Goal: Information Seeking & Learning: Learn about a topic

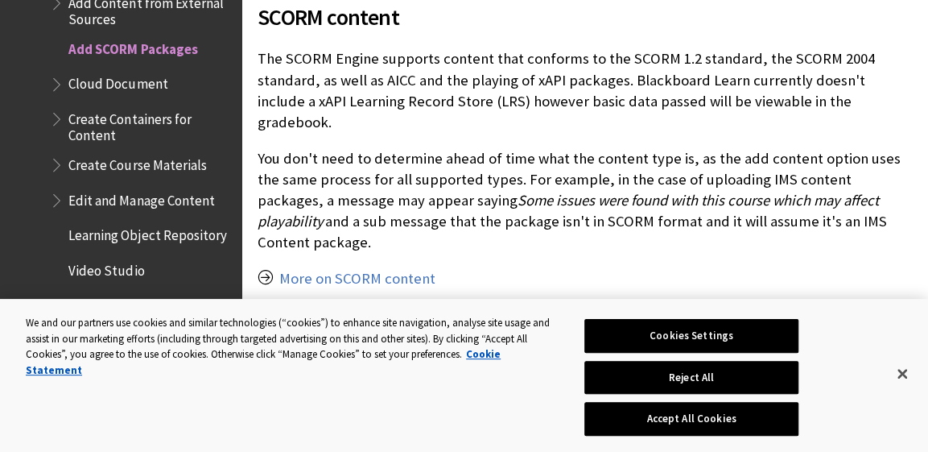
scroll to position [1047, 0]
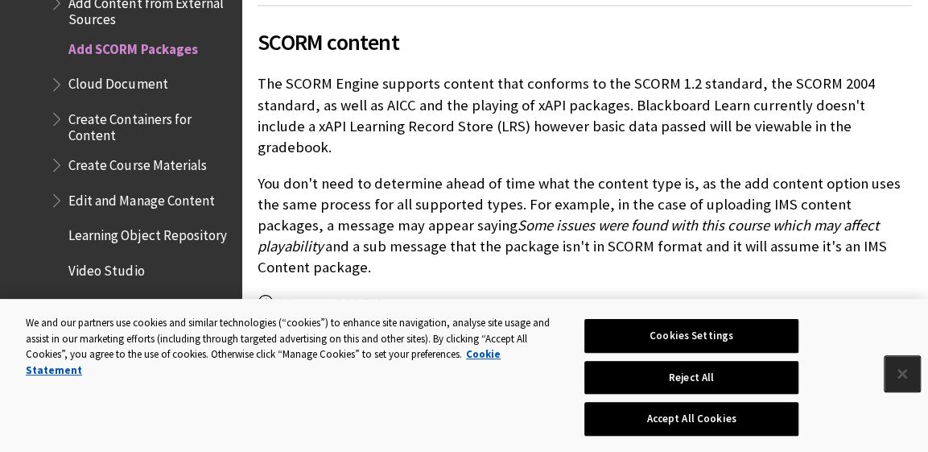
drag, startPoint x: 897, startPoint y: 372, endPoint x: 894, endPoint y: 363, distance: 9.4
click at [897, 373] on button "Close" at bounding box center [902, 373] width 35 height 35
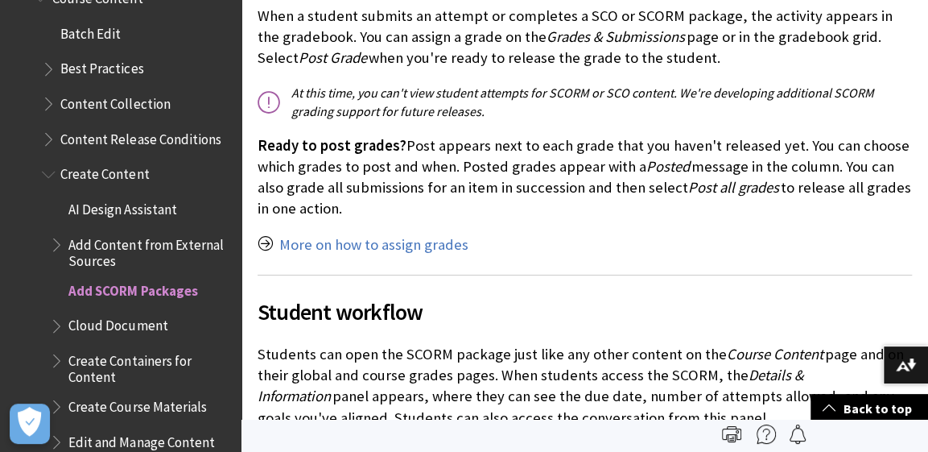
scroll to position [7809, 0]
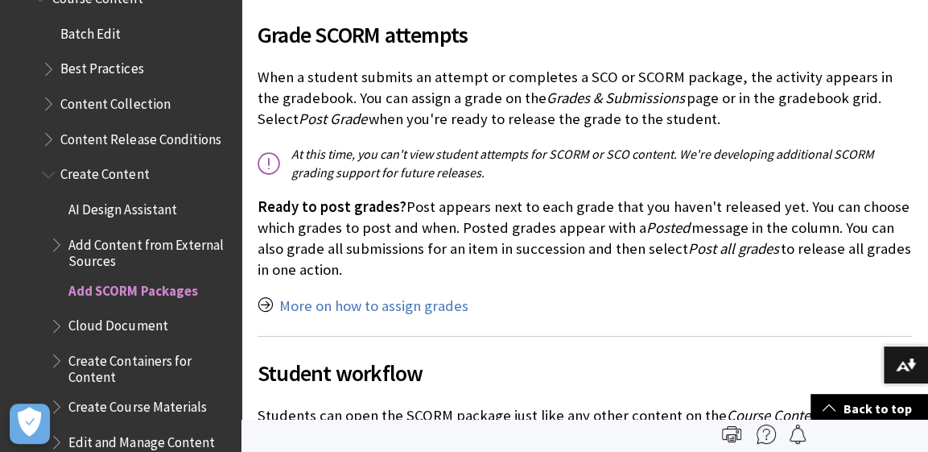
click at [63, 233] on span "Book outline for Blackboard Learn Help" at bounding box center [58, 241] width 17 height 20
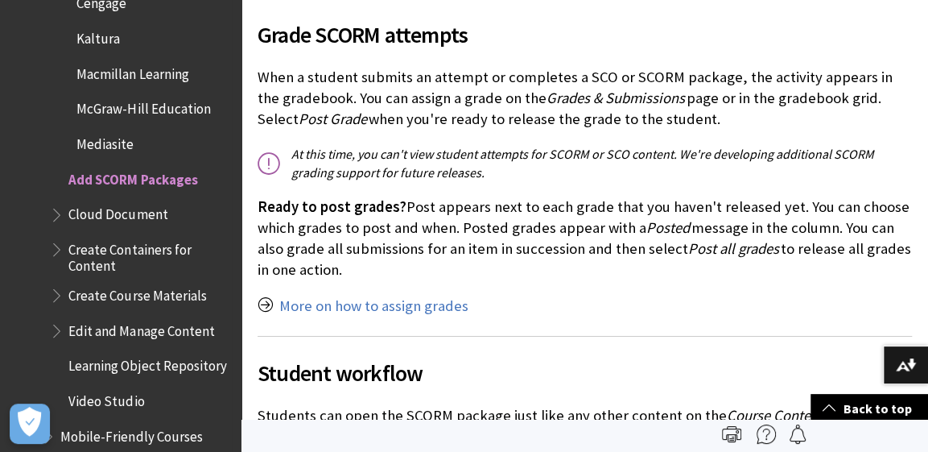
scroll to position [2773, 0]
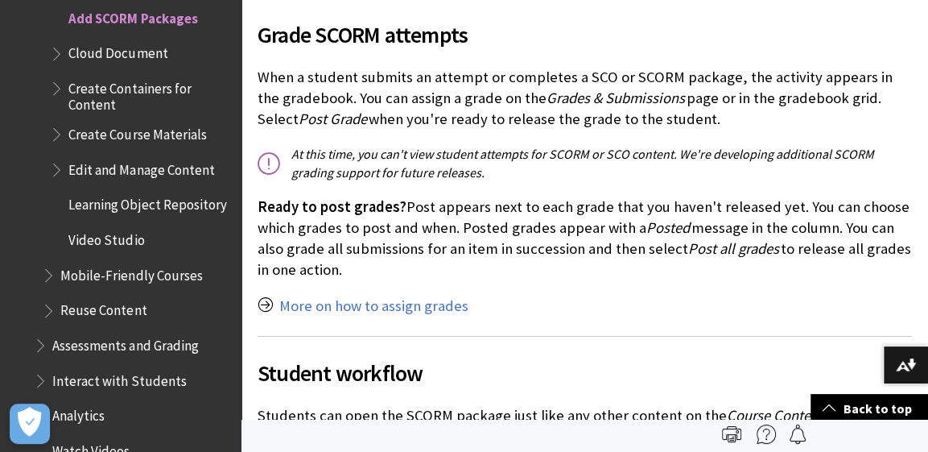
click at [54, 47] on span "Book outline for Blackboard Learn Help" at bounding box center [58, 50] width 17 height 20
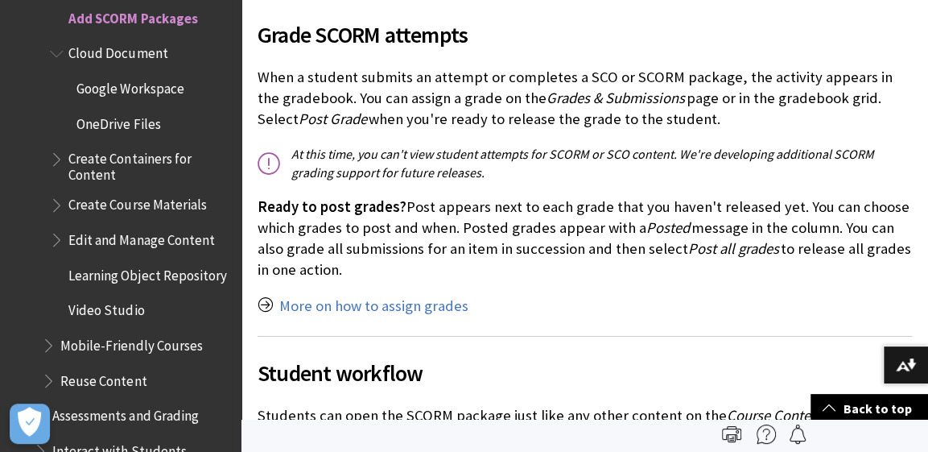
click at [60, 155] on span "Book outline for Blackboard Learn Help" at bounding box center [58, 156] width 17 height 20
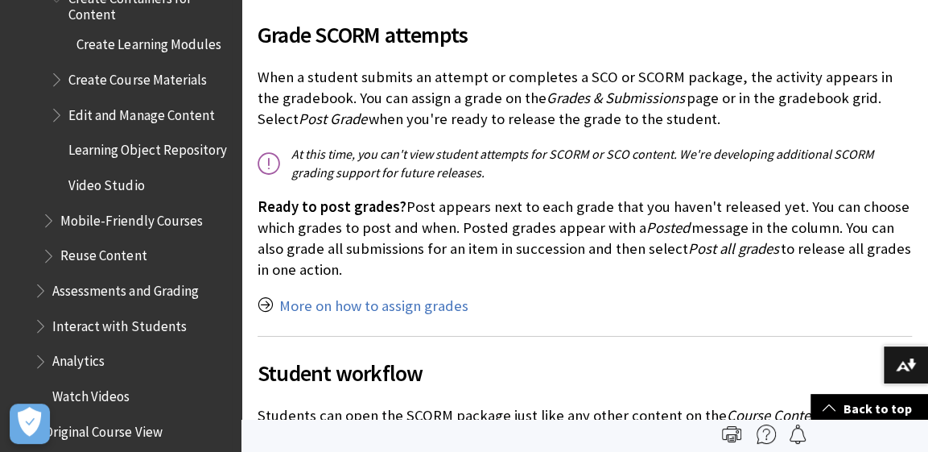
scroll to position [2934, 0]
click at [109, 41] on span "Create Learning Modules" at bounding box center [148, 42] width 144 height 22
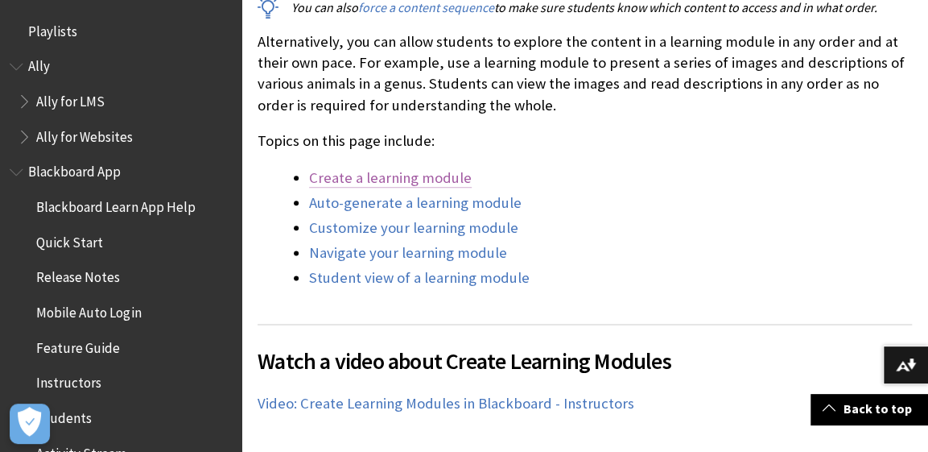
scroll to position [2649, 0]
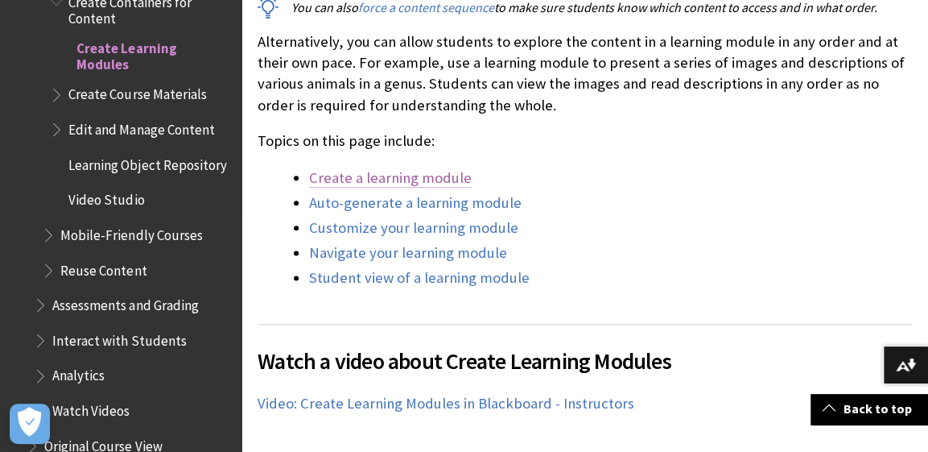
click at [392, 168] on link "Create a learning module" at bounding box center [390, 177] width 163 height 19
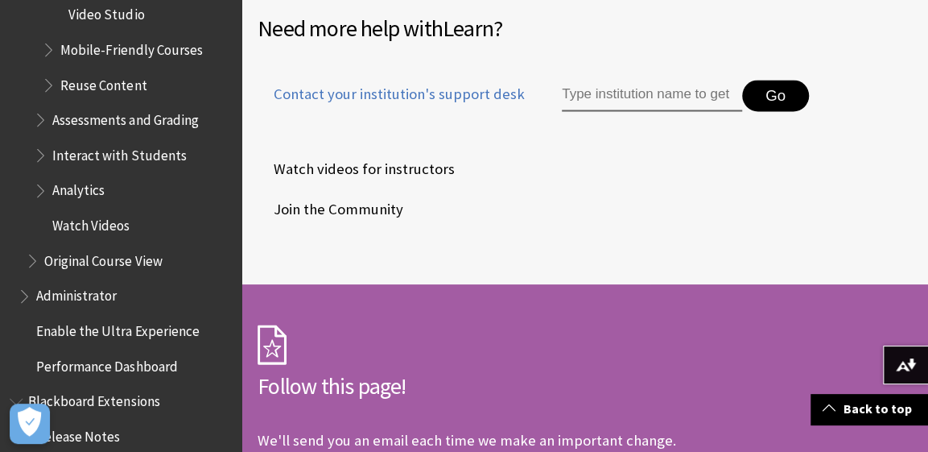
scroll to position [2810, 0]
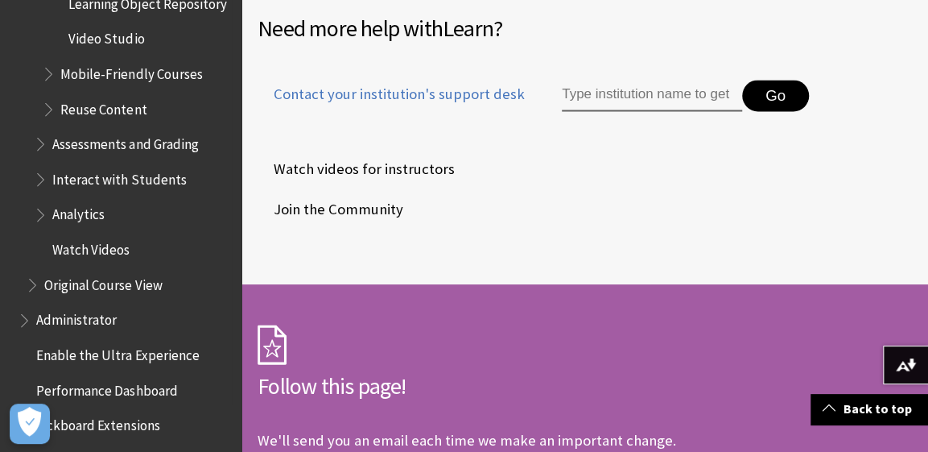
click at [40, 147] on span "Book outline for Blackboard Learn Help" at bounding box center [42, 140] width 17 height 20
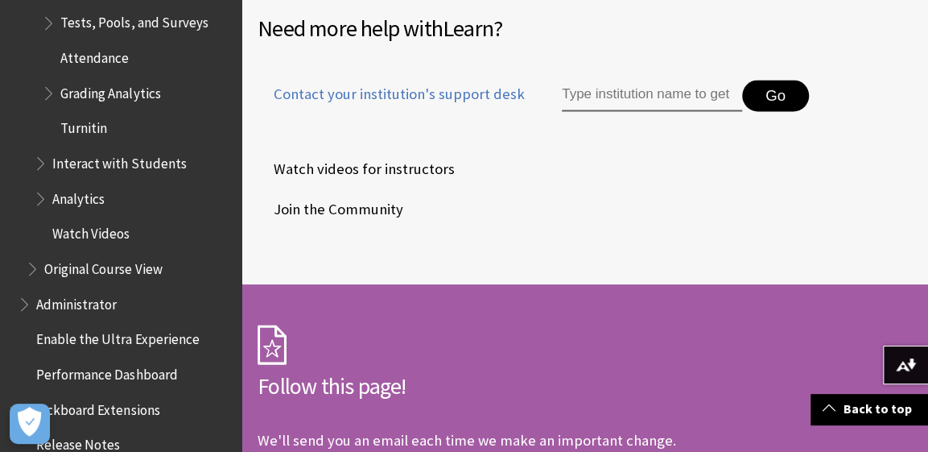
click at [80, 168] on span "Interact with Students" at bounding box center [119, 161] width 134 height 22
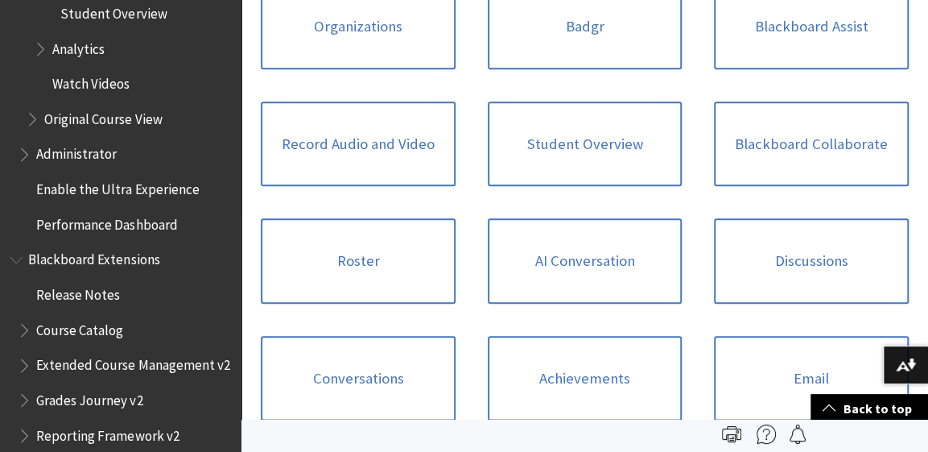
scroll to position [3035, 0]
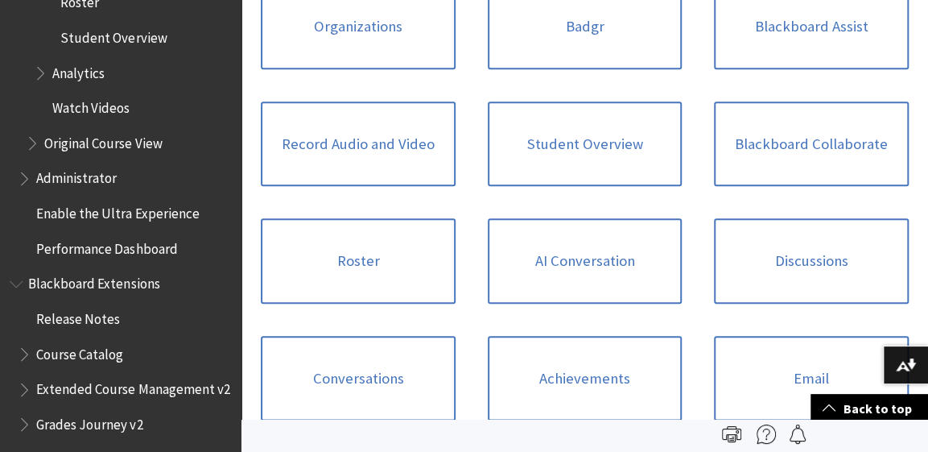
click at [83, 60] on span "Analytics" at bounding box center [78, 71] width 52 height 22
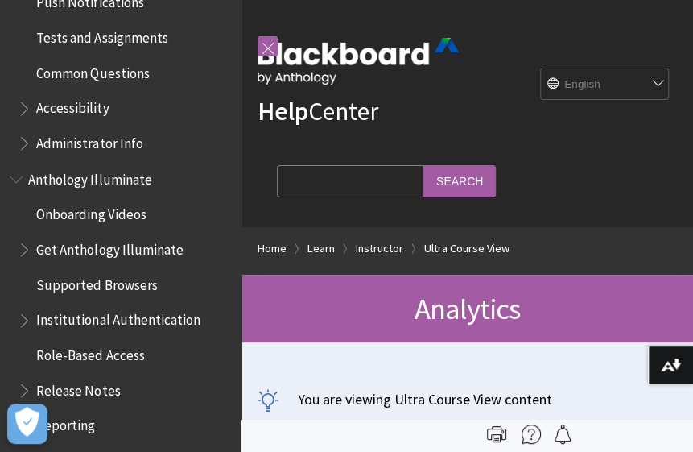
scroll to position [861, 0]
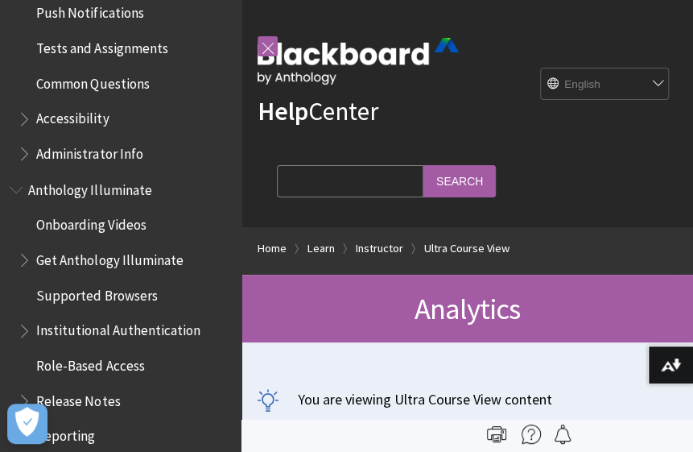
click at [28, 149] on span "Book outline for Blackboard App Help" at bounding box center [26, 150] width 17 height 20
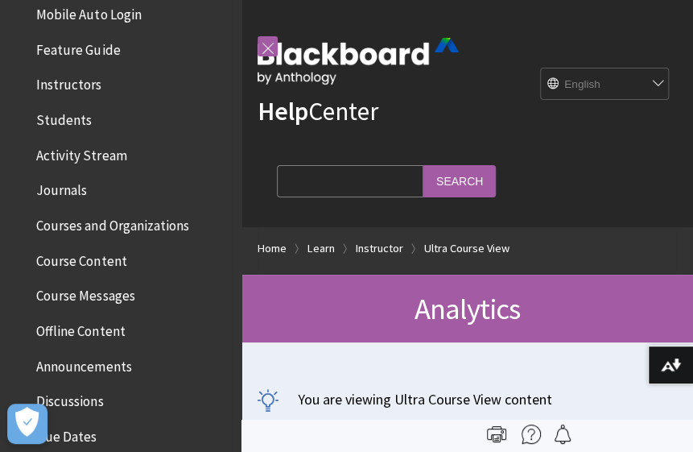
scroll to position [217, 0]
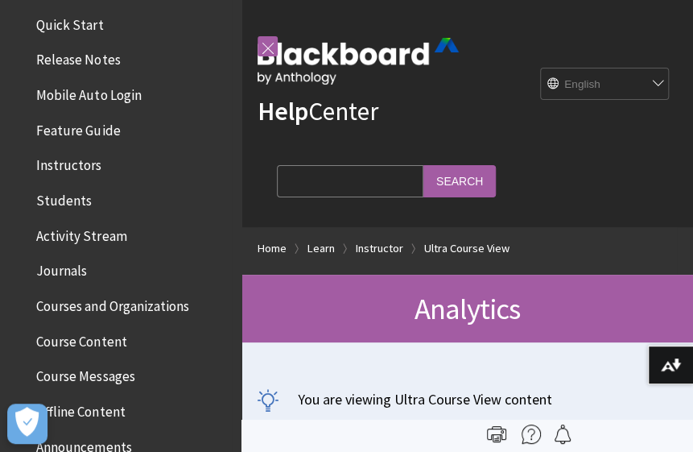
click at [98, 337] on span "Course Content" at bounding box center [81, 339] width 90 height 22
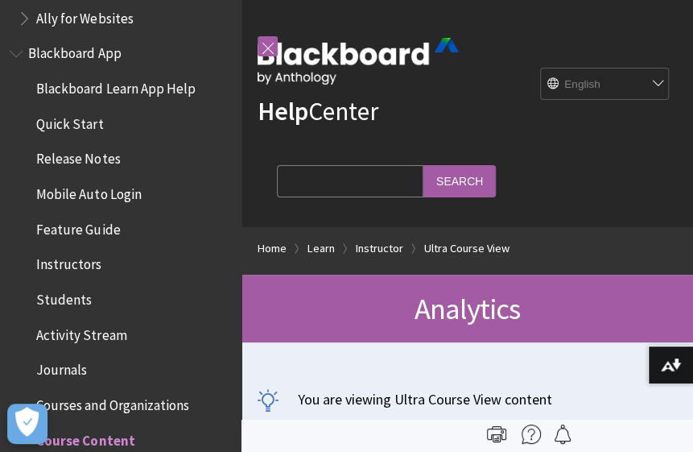
scroll to position [0, 0]
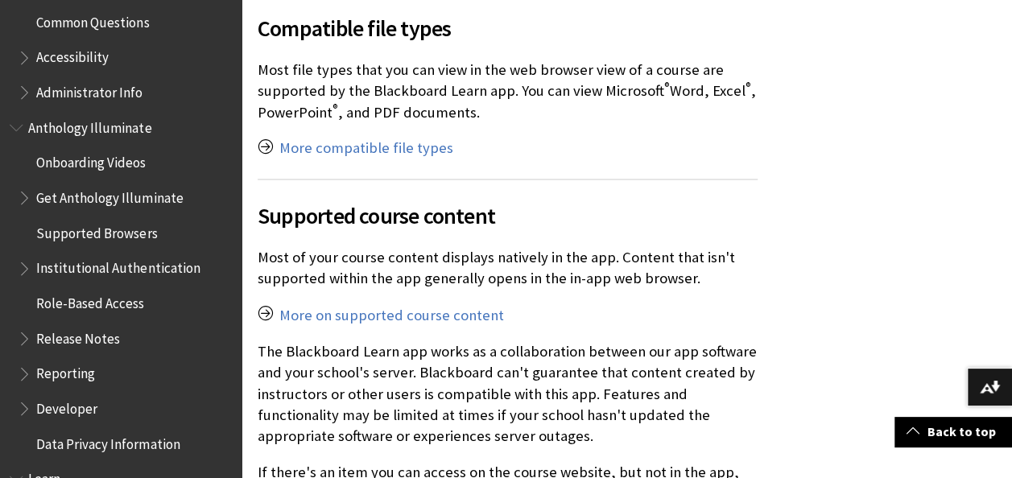
scroll to position [1208, 0]
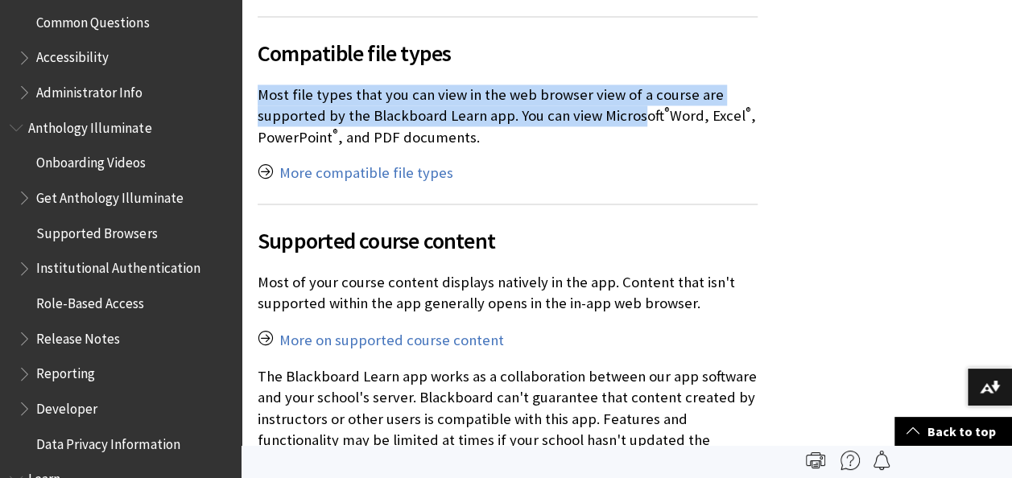
drag, startPoint x: 380, startPoint y: 91, endPoint x: 638, endPoint y: 111, distance: 258.4
click at [638, 111] on p "Most file types that you can view in the web browser view of a course are suppo…" at bounding box center [508, 117] width 500 height 64
drag, startPoint x: 638, startPoint y: 111, endPoint x: 535, endPoint y: 121, distance: 103.5
click at [535, 121] on p "Most file types that you can view in the web browser view of a course are suppo…" at bounding box center [508, 117] width 500 height 64
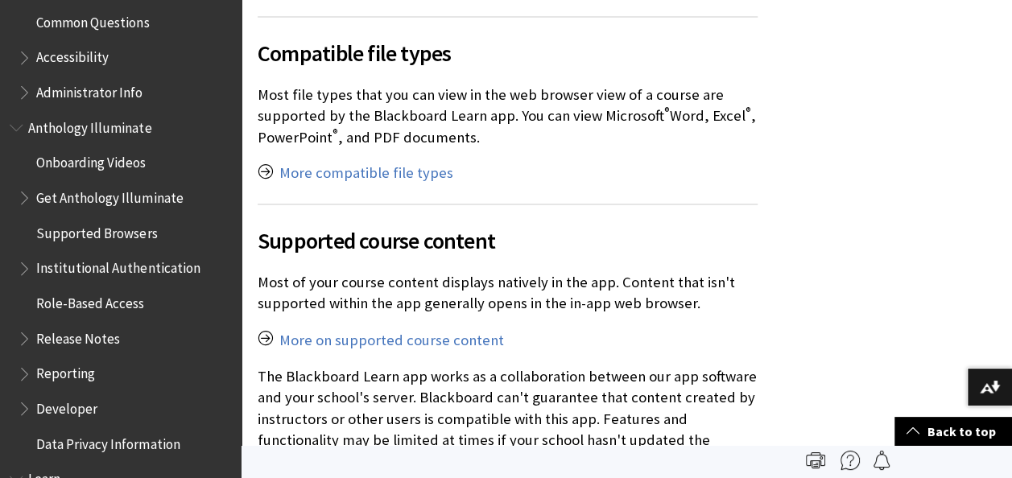
click at [450, 127] on p "Most file types that you can view in the web browser view of a course are suppo…" at bounding box center [508, 117] width 500 height 64
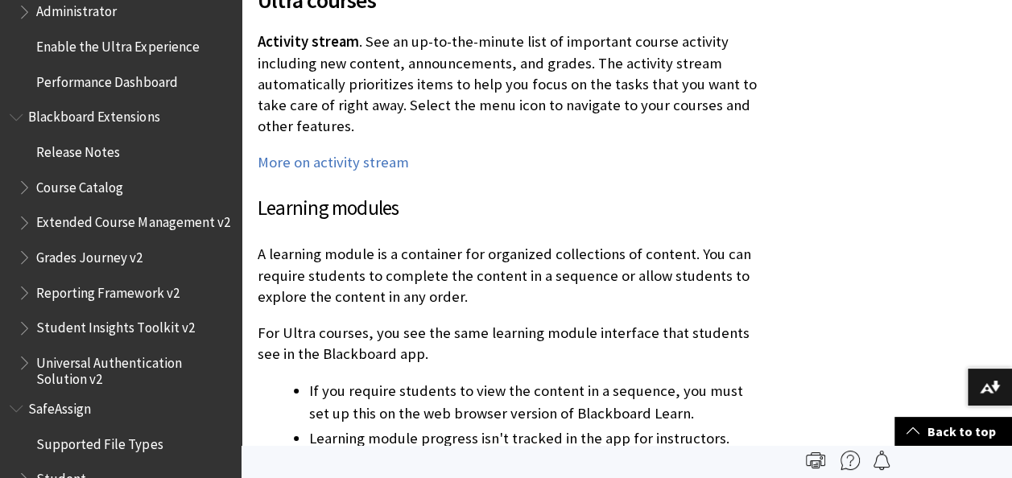
scroll to position [1728, 0]
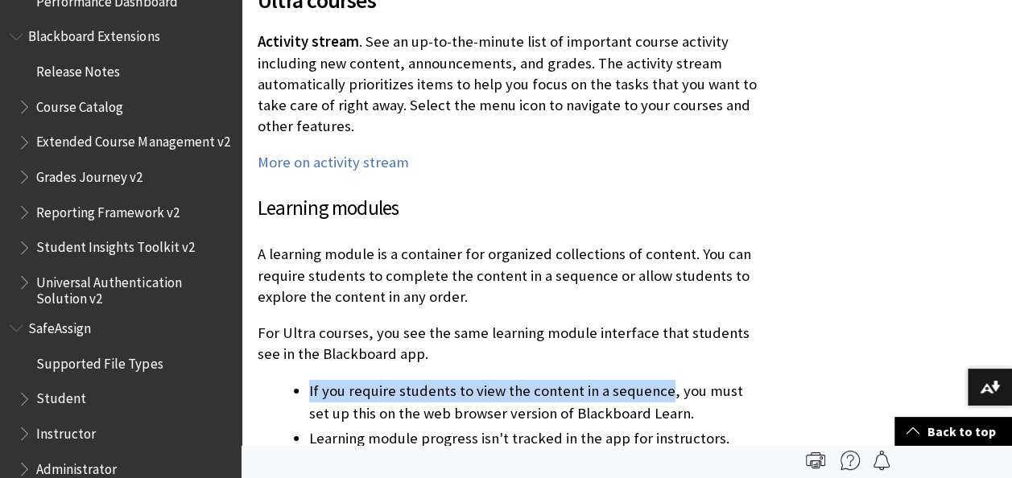
drag, startPoint x: 318, startPoint y: 341, endPoint x: 663, endPoint y: 353, distance: 344.8
click at [663, 380] on ul "If you require students to view the content in a sequence, you must set up this…" at bounding box center [508, 415] width 500 height 70
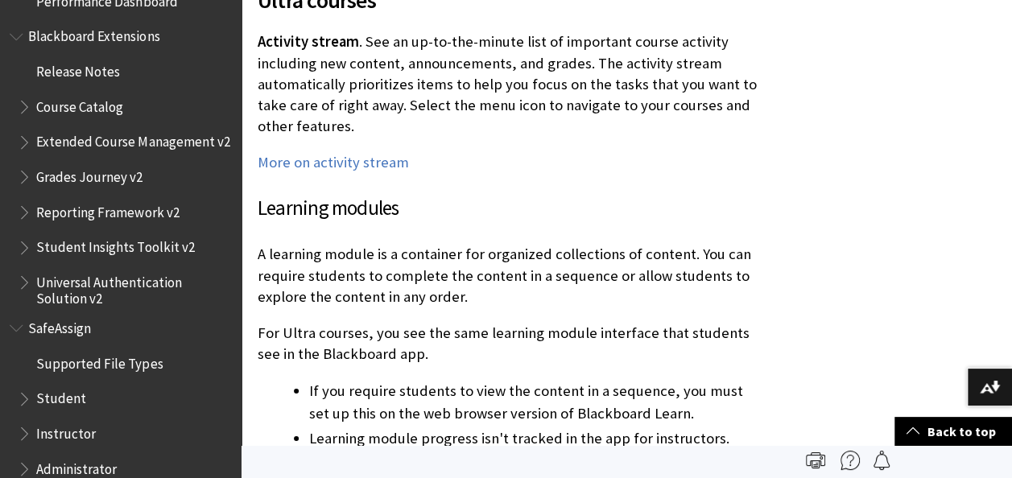
drag, startPoint x: 663, startPoint y: 353, endPoint x: 667, endPoint y: 362, distance: 10.5
click at [667, 380] on li "If you require students to view the content in a sequence, you must set up this…" at bounding box center [533, 402] width 448 height 45
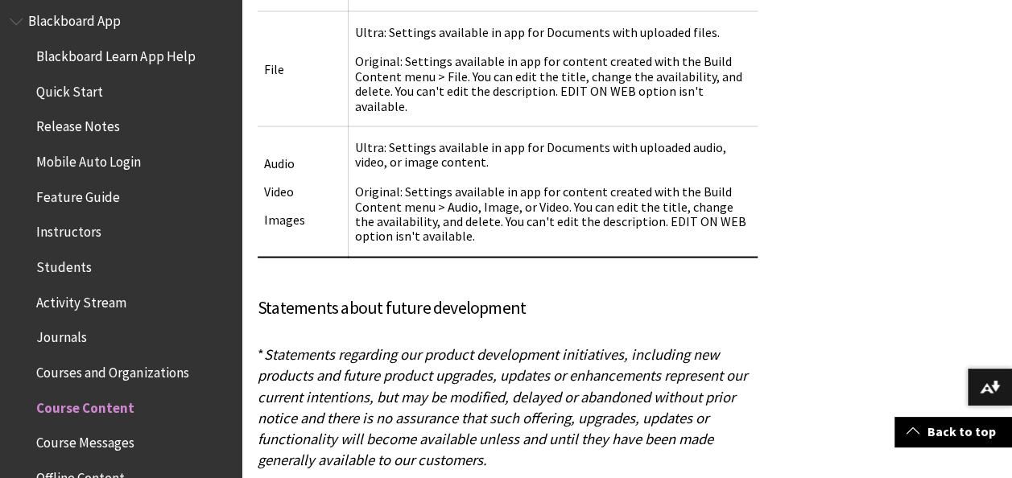
scroll to position [0, 0]
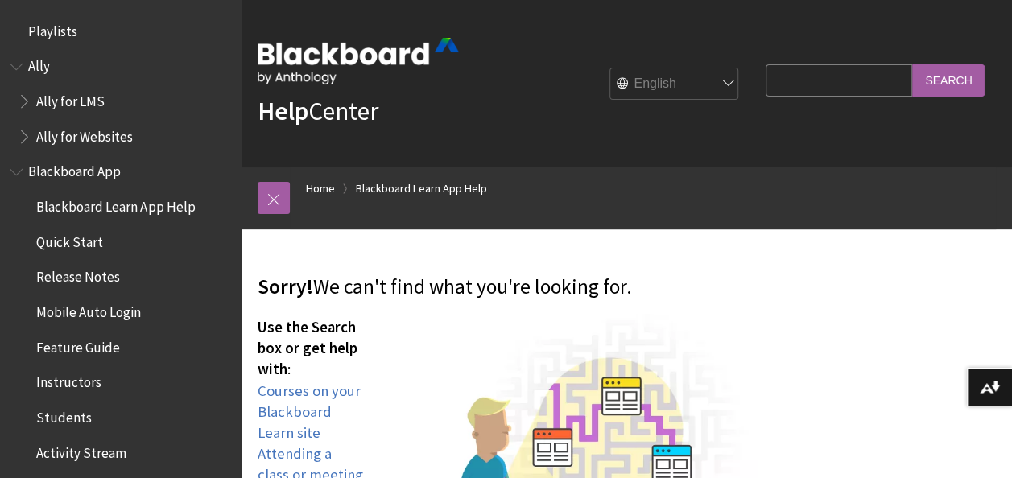
click at [796, 73] on input "Search Query" at bounding box center [839, 79] width 147 height 31
type input "creating content"
click at [912, 64] on input "Search" at bounding box center [948, 79] width 72 height 31
click at [948, 87] on input "Search" at bounding box center [948, 79] width 72 height 31
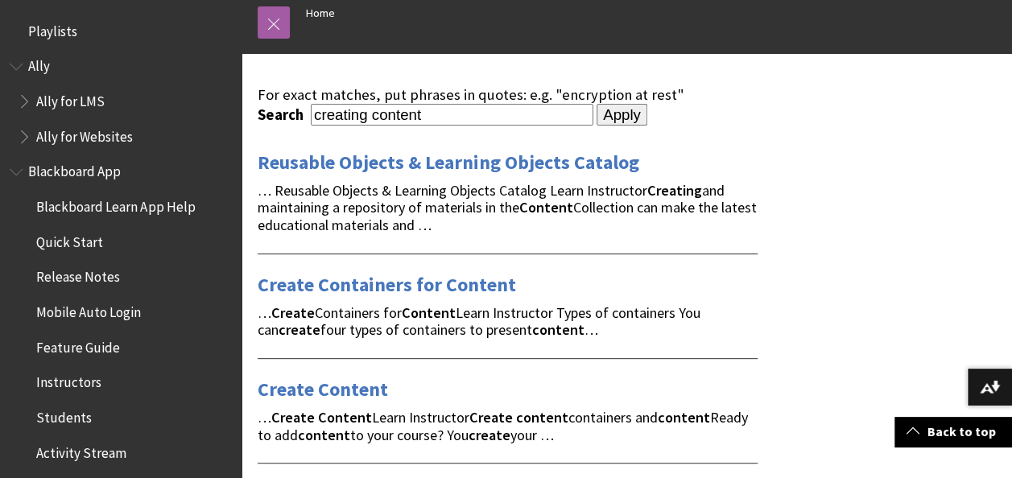
scroll to position [161, 0]
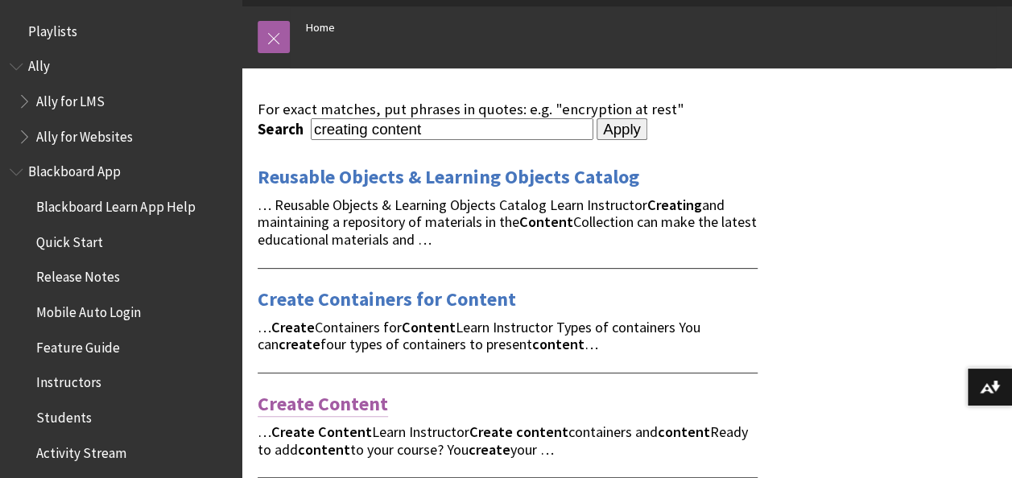
click at [335, 405] on link "Create Content" at bounding box center [323, 404] width 130 height 26
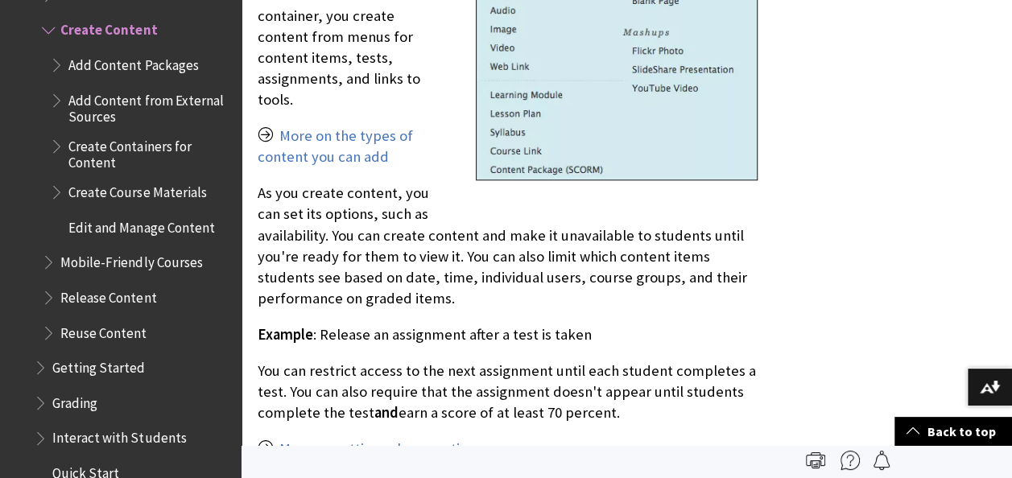
scroll to position [2311, 0]
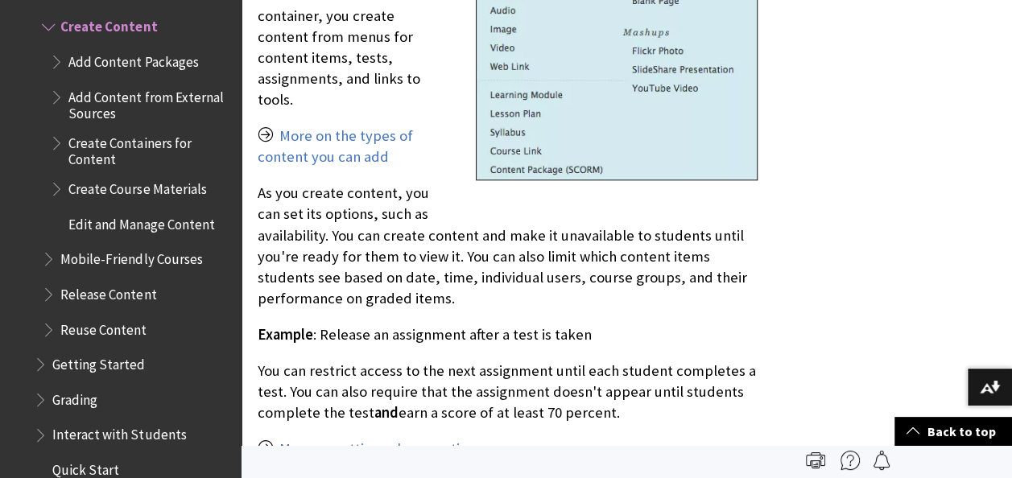
click at [62, 68] on span "Book outline for Blackboard Learn Help" at bounding box center [58, 58] width 17 height 20
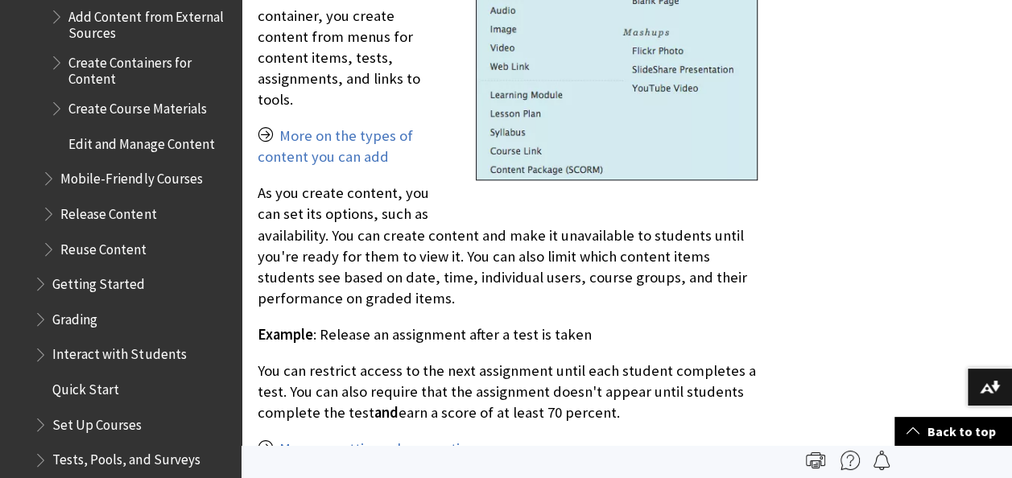
click at [98, 117] on span "Create Course Materials" at bounding box center [137, 106] width 138 height 22
click at [58, 115] on span "Book outline for Blackboard Learn Help" at bounding box center [58, 105] width 17 height 20
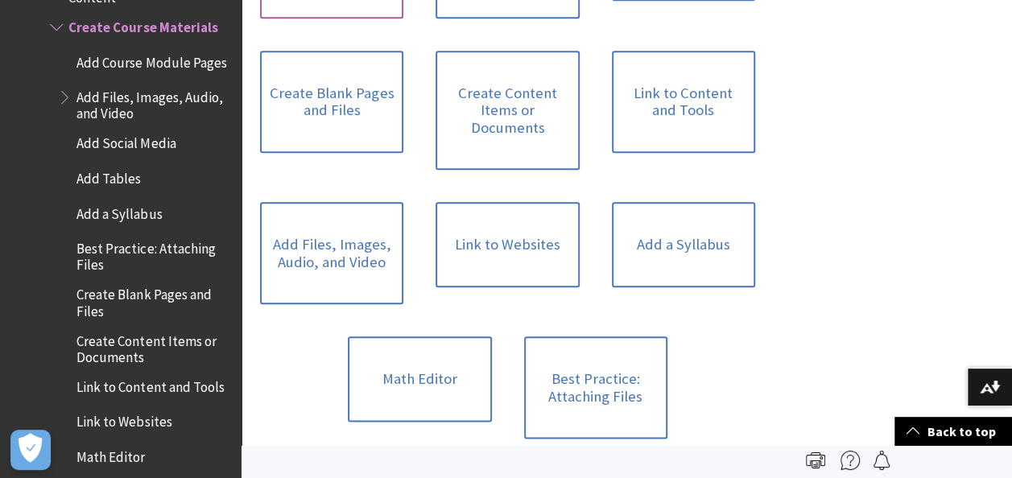
scroll to position [725, 0]
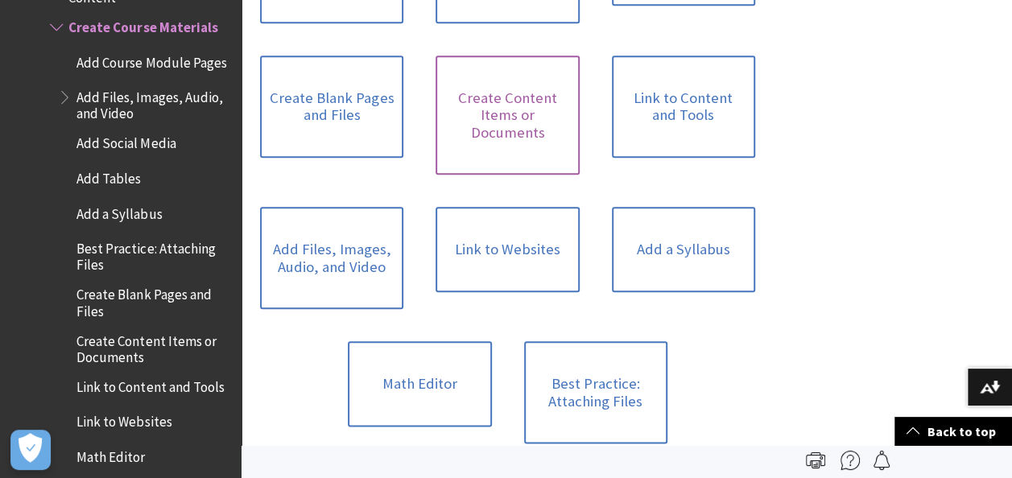
drag, startPoint x: 351, startPoint y: 102, endPoint x: 495, endPoint y: 77, distance: 146.2
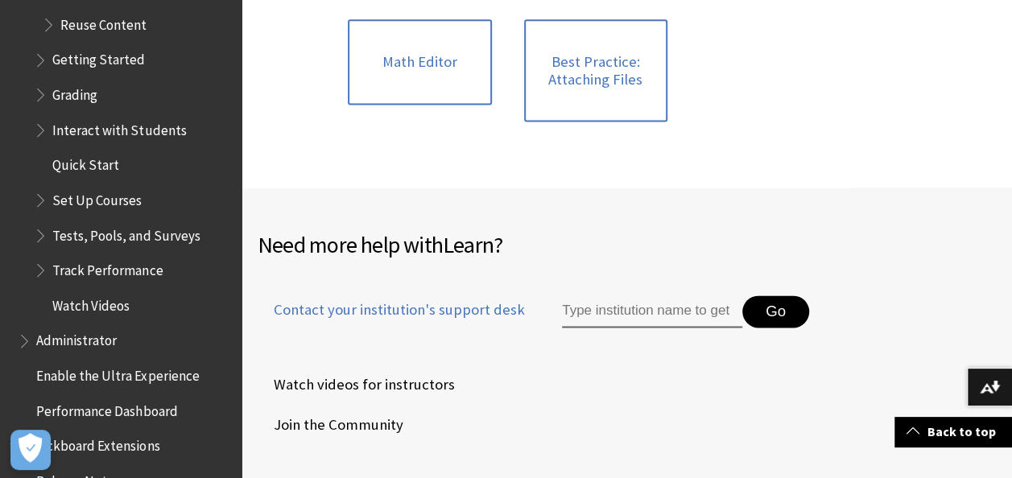
scroll to position [3197, 0]
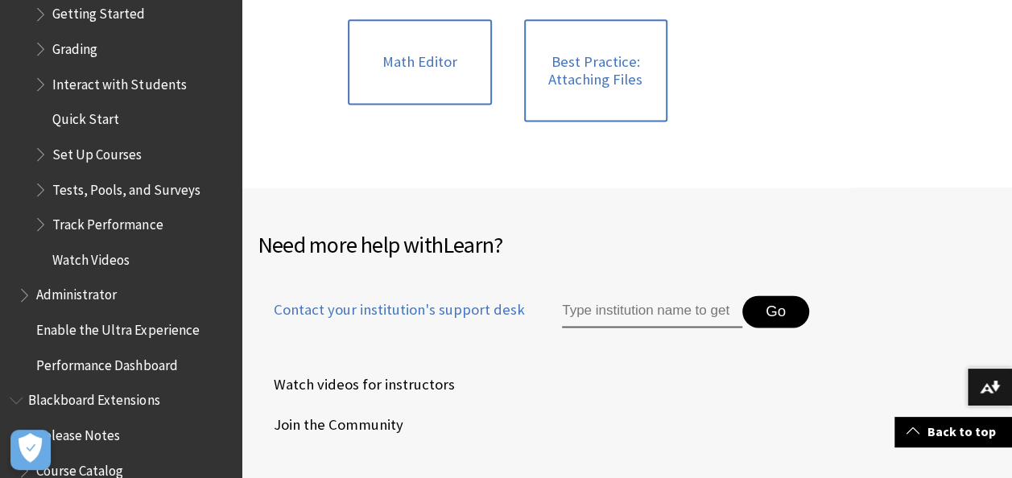
click at [40, 56] on span "Book outline for Blackboard Learn Help" at bounding box center [42, 45] width 17 height 20
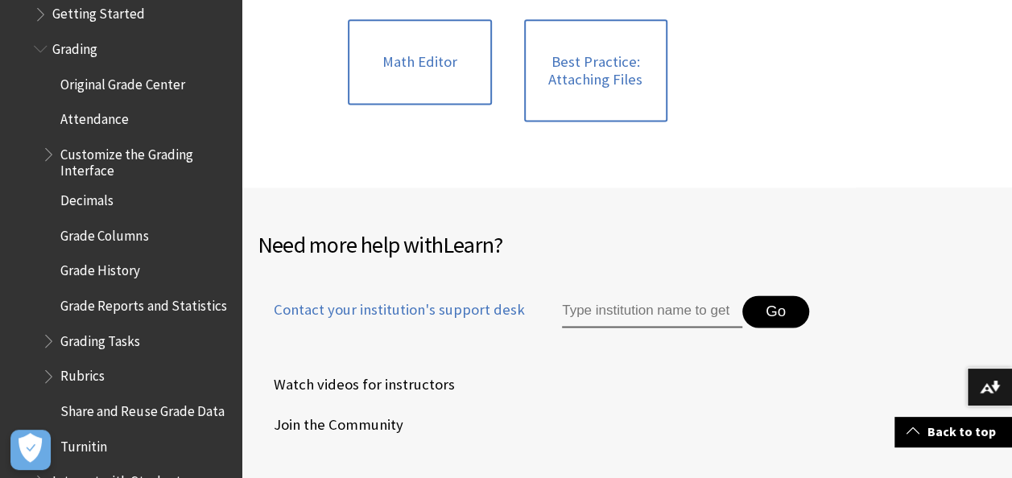
scroll to position [3277, 0]
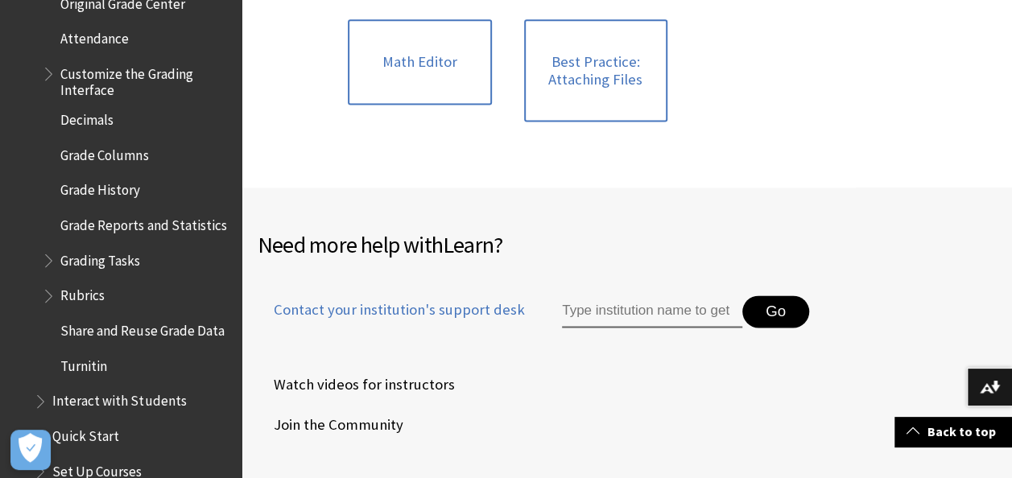
click at [41, 100] on ul "Original Grade Center Attendance Customize the Grading Interface Decimals Grade…" at bounding box center [133, 185] width 198 height 390
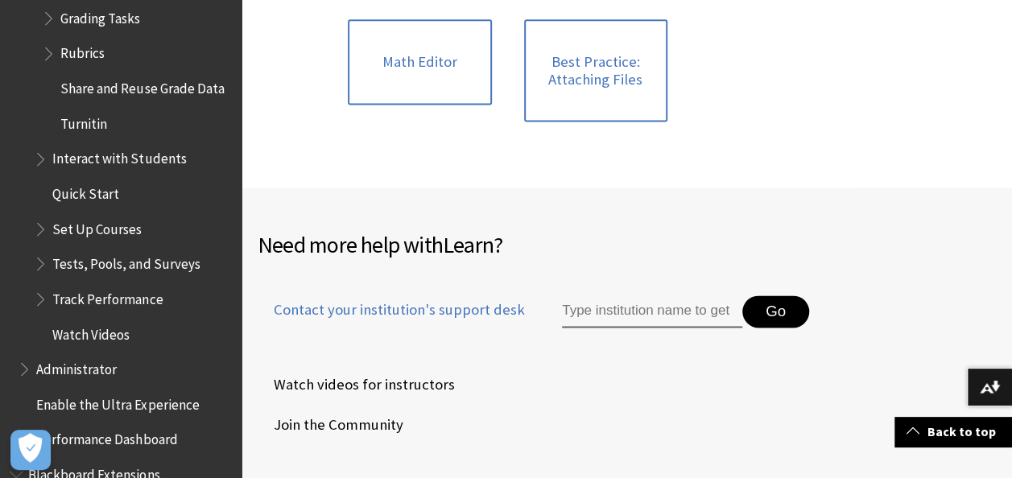
scroll to position [3599, 0]
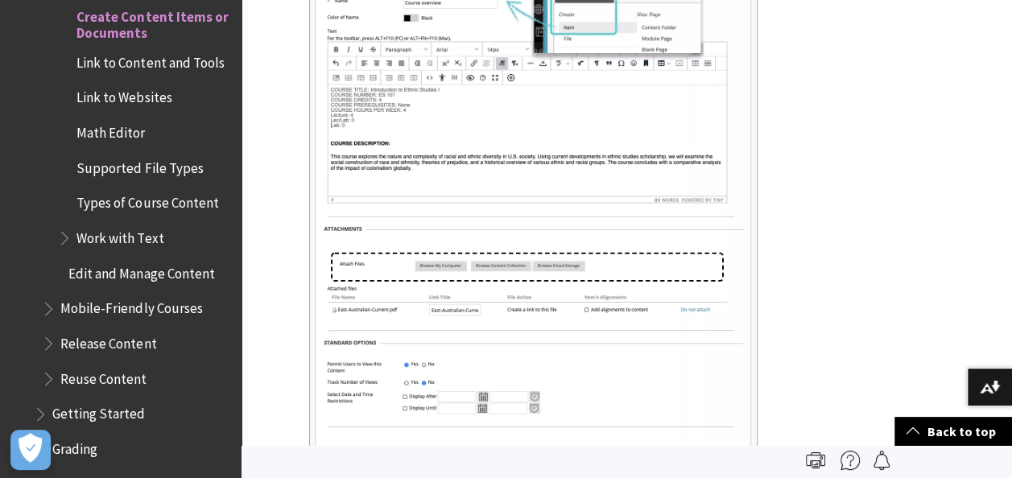
scroll to position [1047, 0]
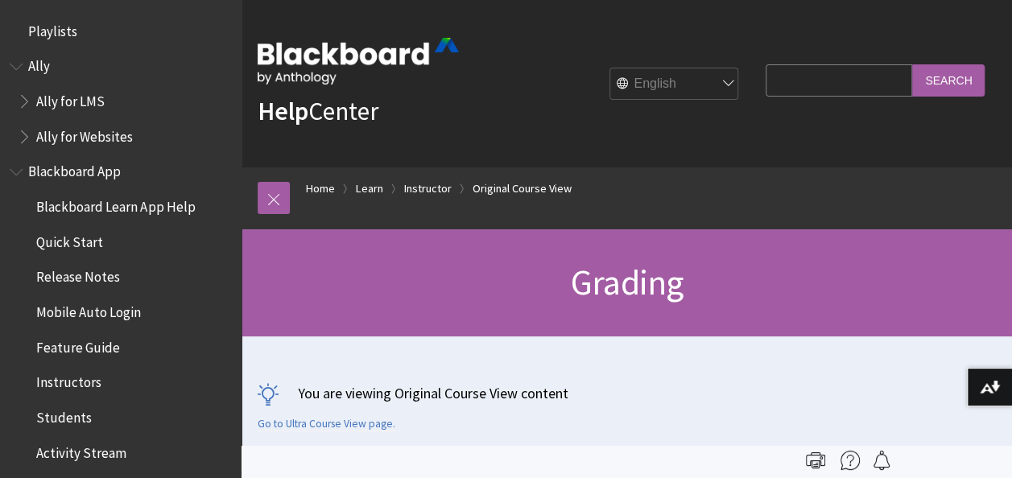
scroll to position [2596, 0]
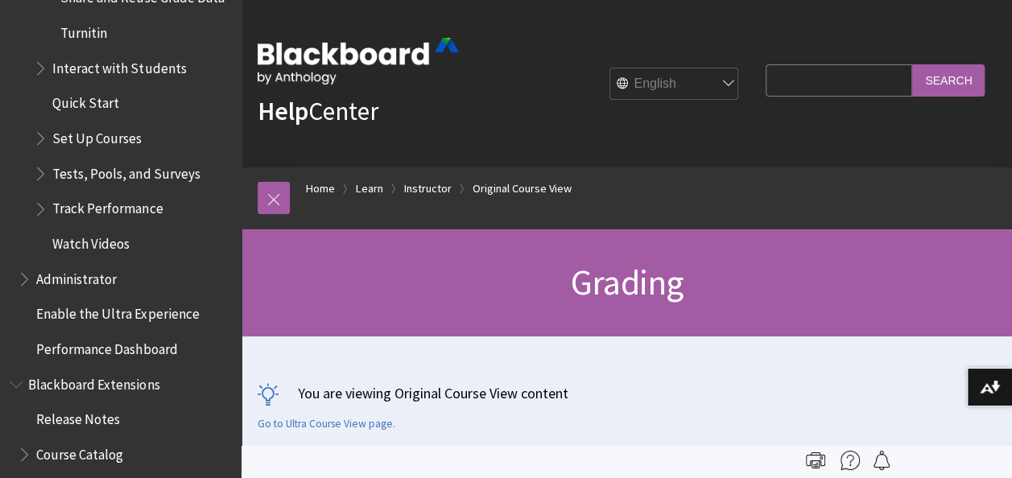
click at [841, 80] on input "Search Query" at bounding box center [839, 79] width 147 height 31
type input "interact"
click at [912, 64] on input "Search" at bounding box center [948, 79] width 72 height 31
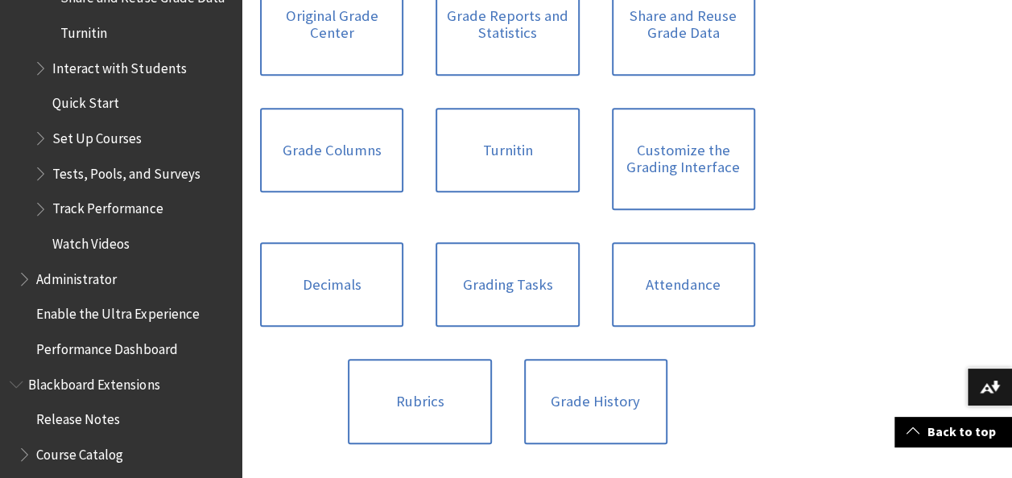
scroll to position [564, 0]
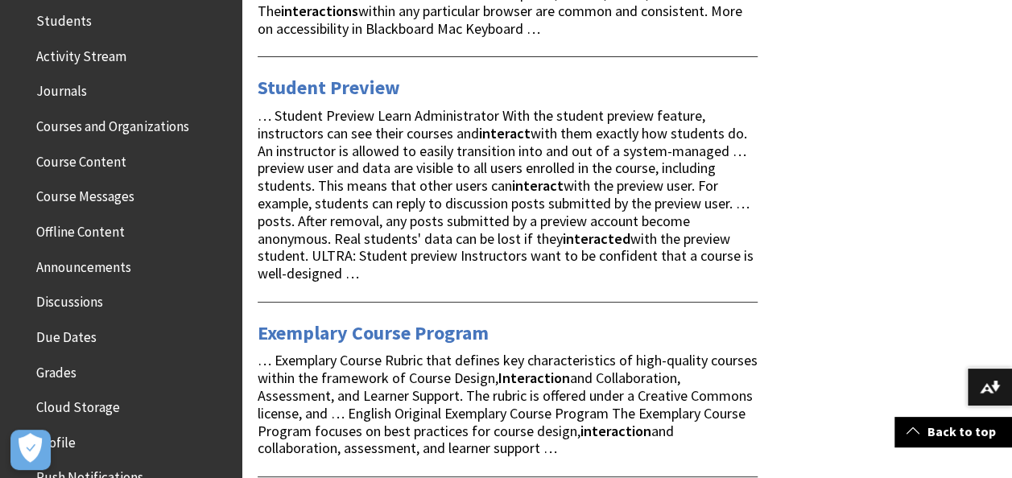
scroll to position [473, 0]
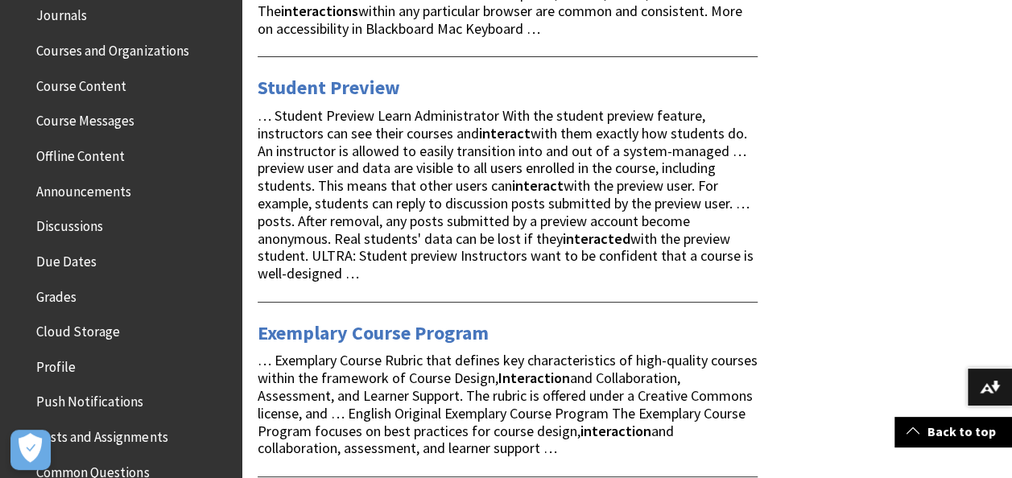
click at [63, 301] on span "Grades" at bounding box center [56, 294] width 40 height 22
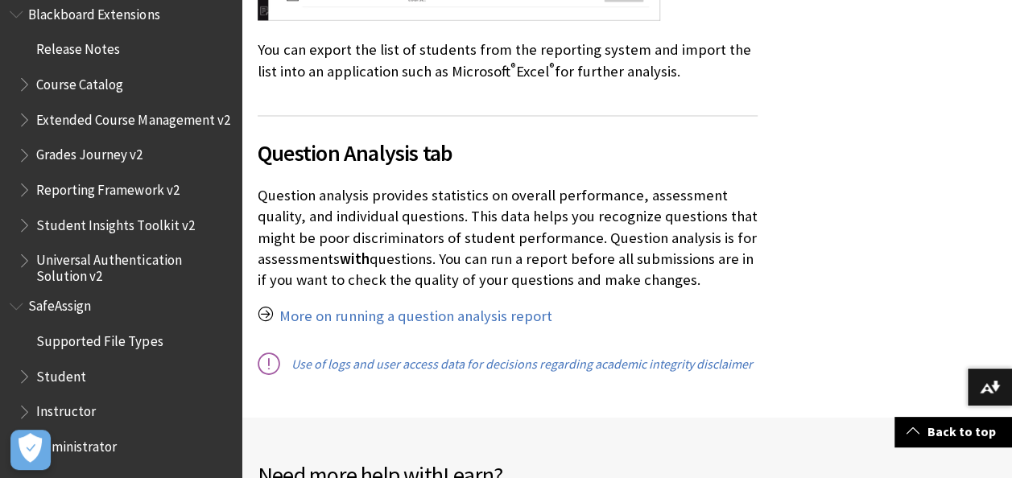
scroll to position [2687, 0]
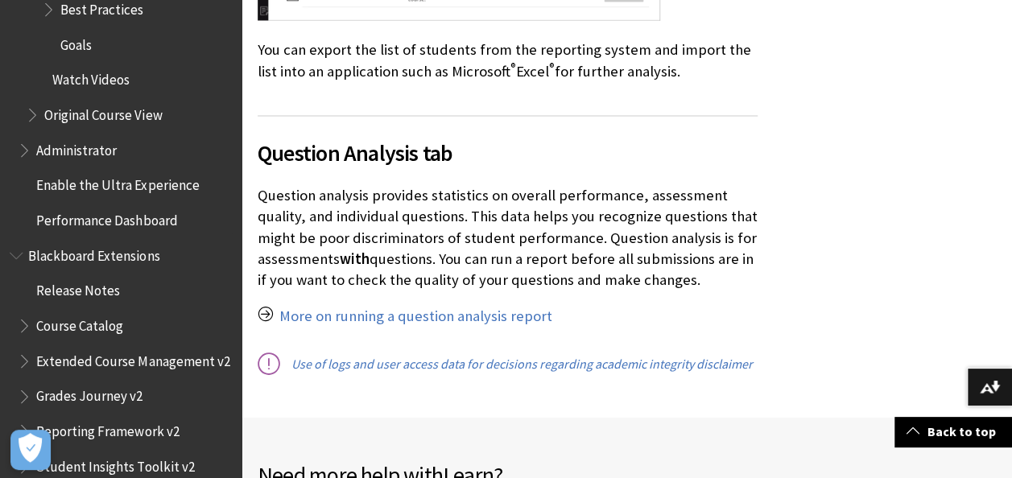
click at [103, 213] on span "Performance Dashboard" at bounding box center [106, 218] width 141 height 22
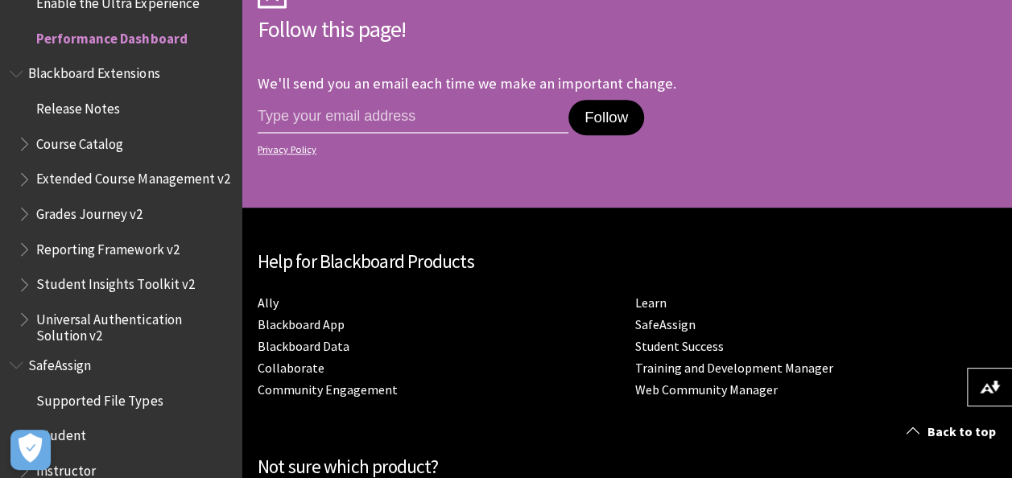
scroll to position [3462, 0]
